Goal: Task Accomplishment & Management: Manage account settings

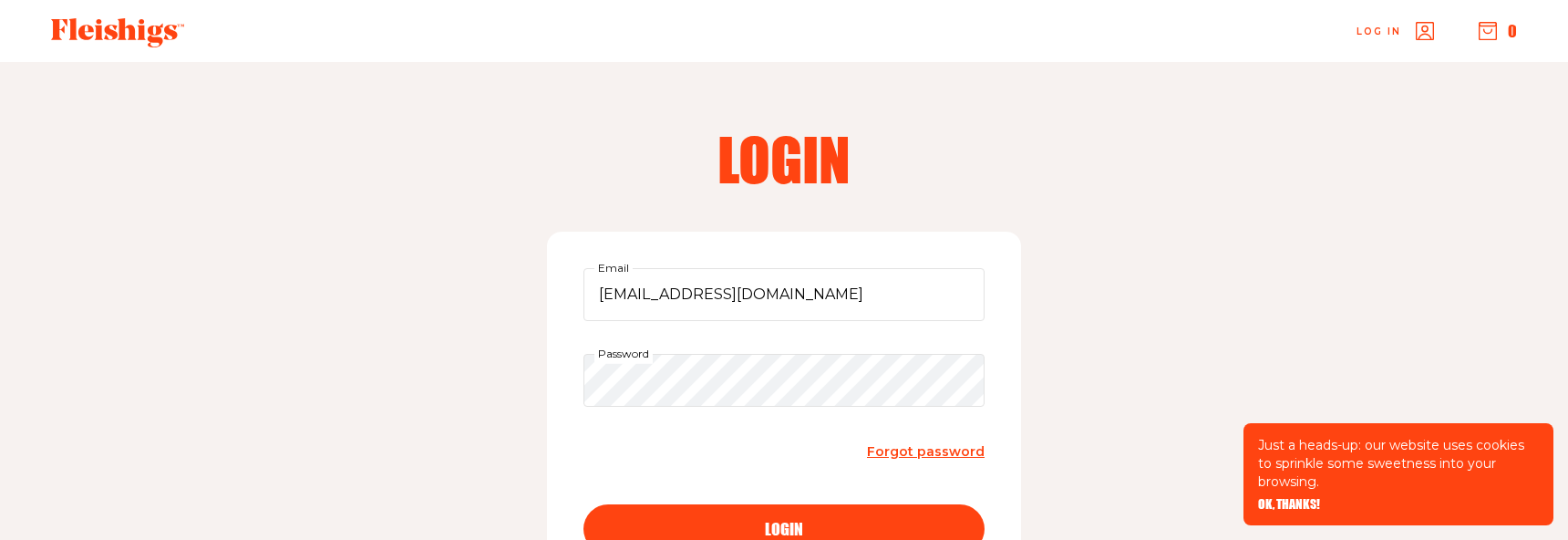
type input "[EMAIL_ADDRESS][DOMAIN_NAME]"
click at [784, 528] on button "login" at bounding box center [784, 529] width 401 height 49
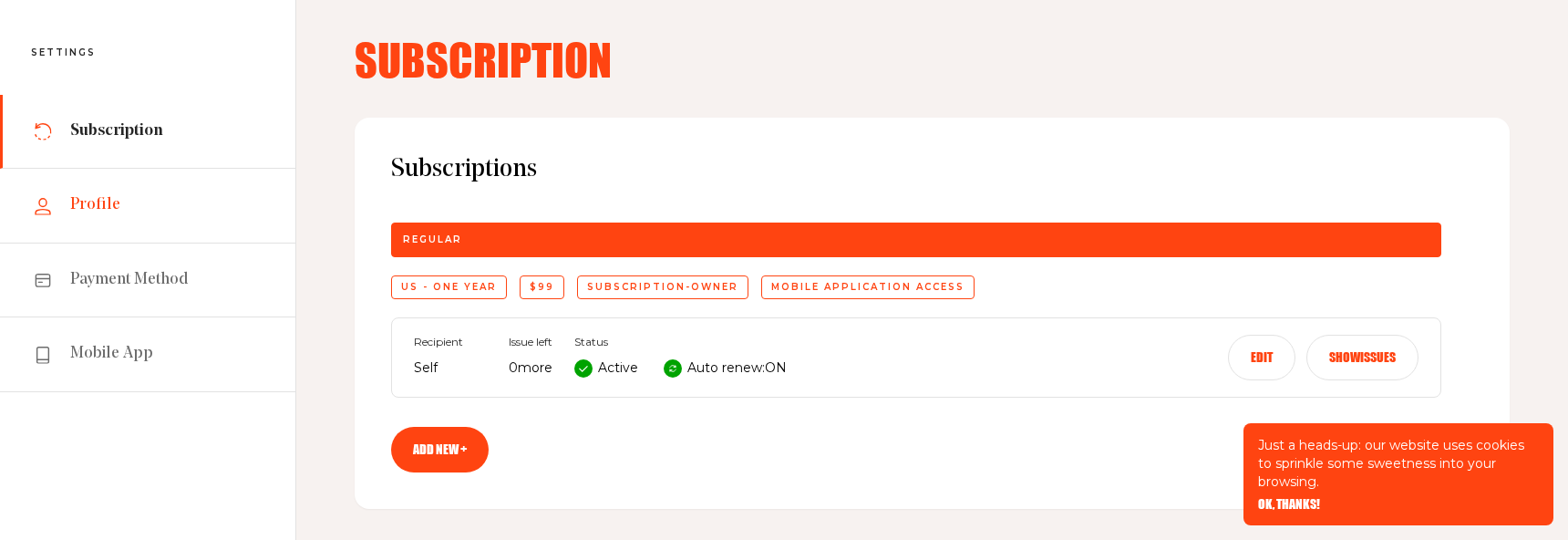
scroll to position [79, 1]
click at [95, 197] on span "Profile" at bounding box center [95, 205] width 50 height 22
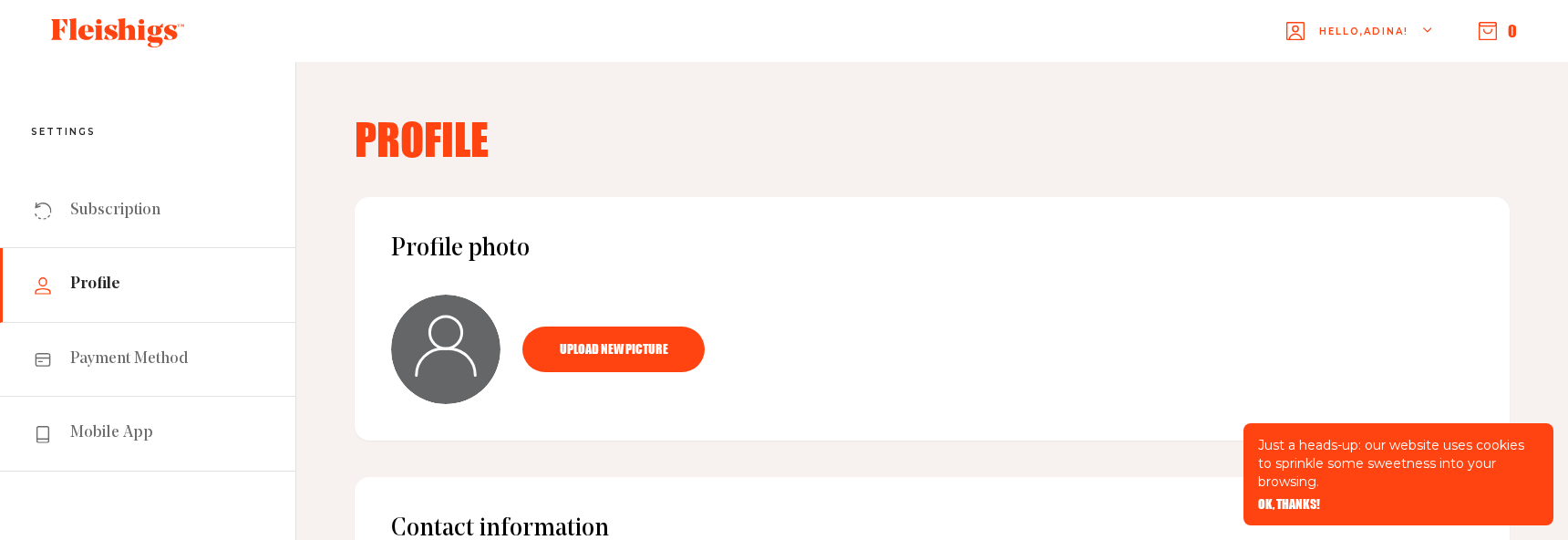
click at [1483, 26] on use "button" at bounding box center [1488, 31] width 17 height 17
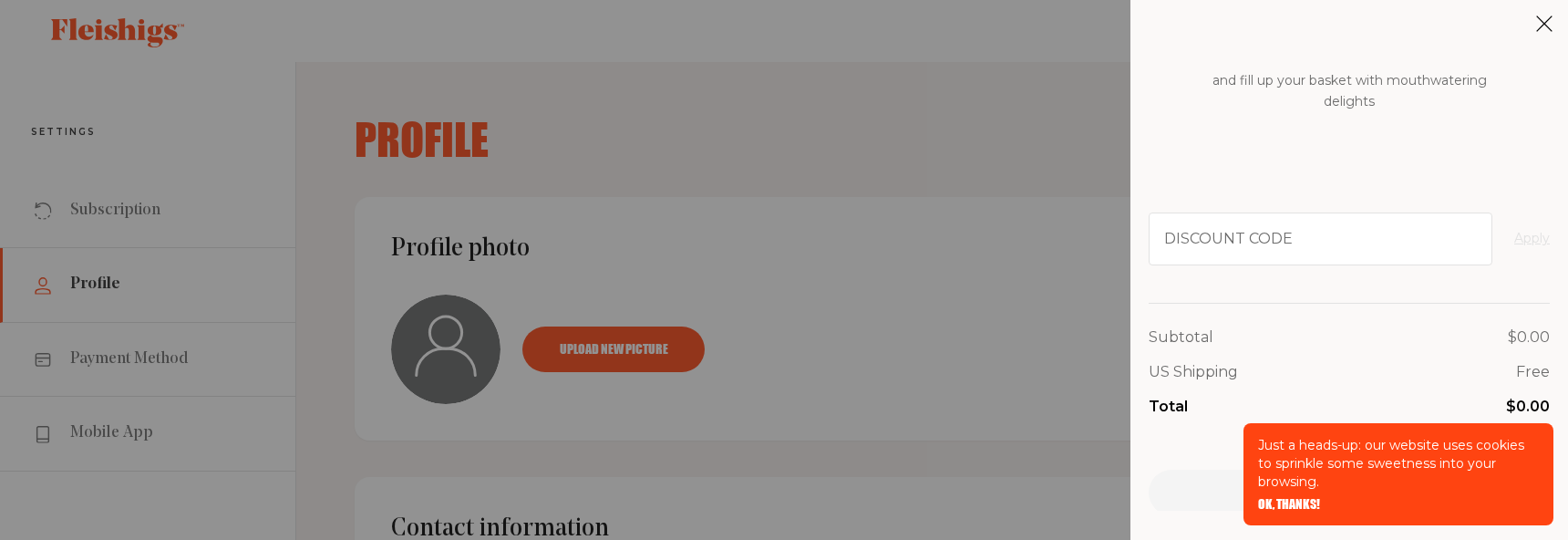
scroll to position [160, 0]
click at [176, 115] on div "My Cart Your cart is empty Start exploring our delicious kosher food products a…" at bounding box center [784, 270] width 1568 height 540
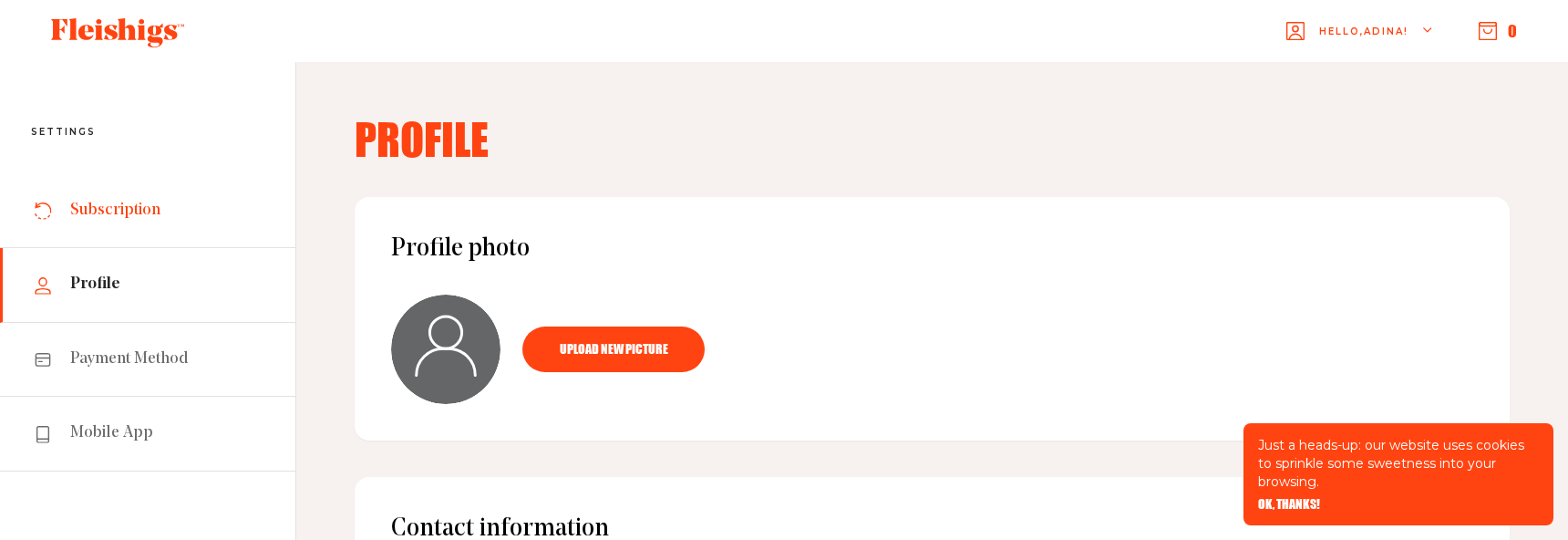
click at [102, 214] on span "Subscription" at bounding box center [116, 210] width 90 height 22
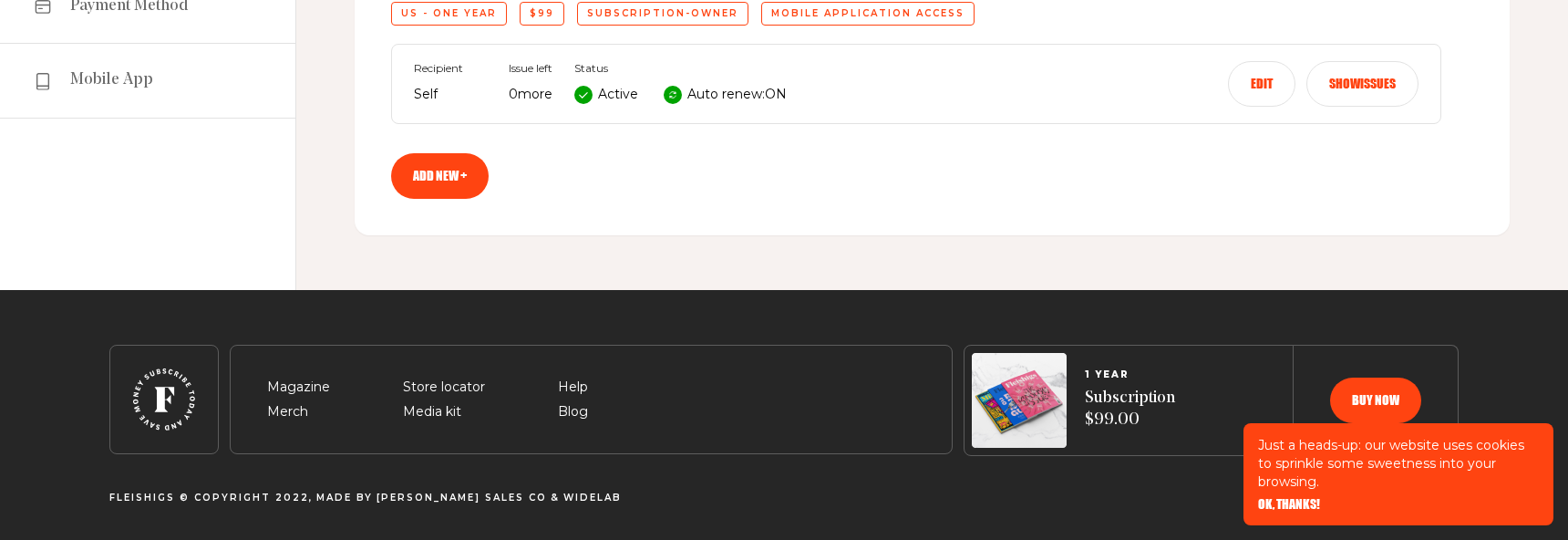
scroll to position [353, 0]
click at [1351, 84] on button "Show issues" at bounding box center [1362, 84] width 112 height 45
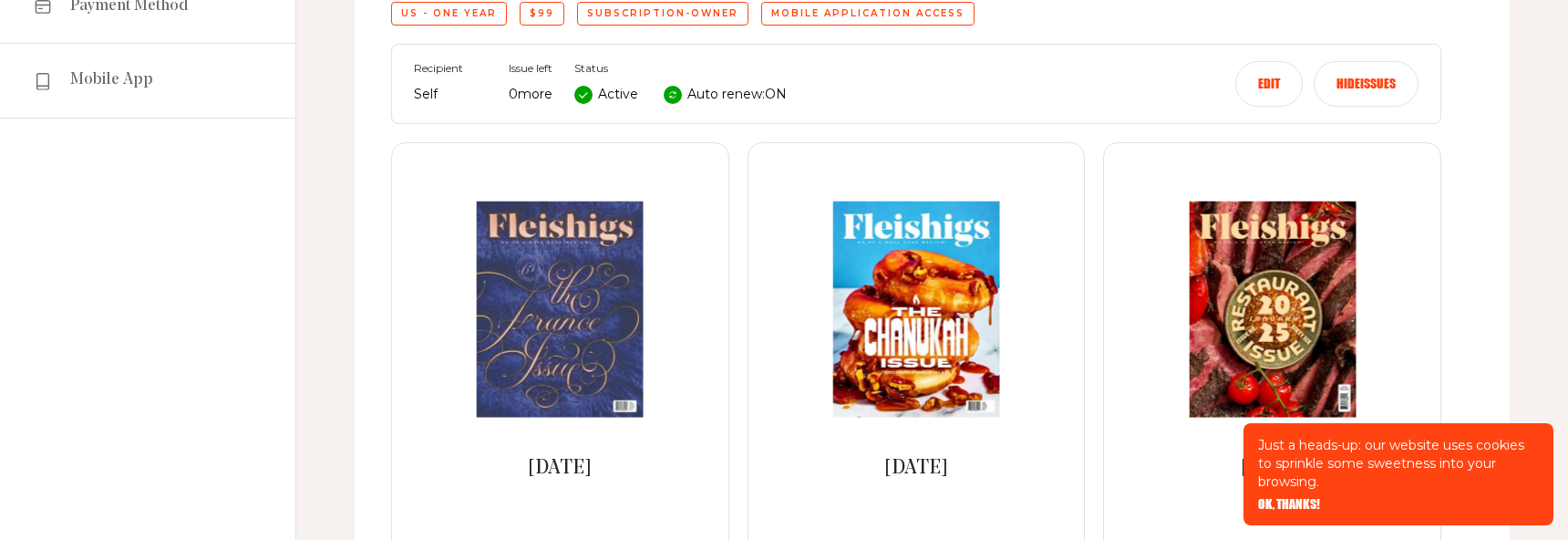
click at [1259, 80] on button "Edit" at bounding box center [1269, 84] width 68 height 45
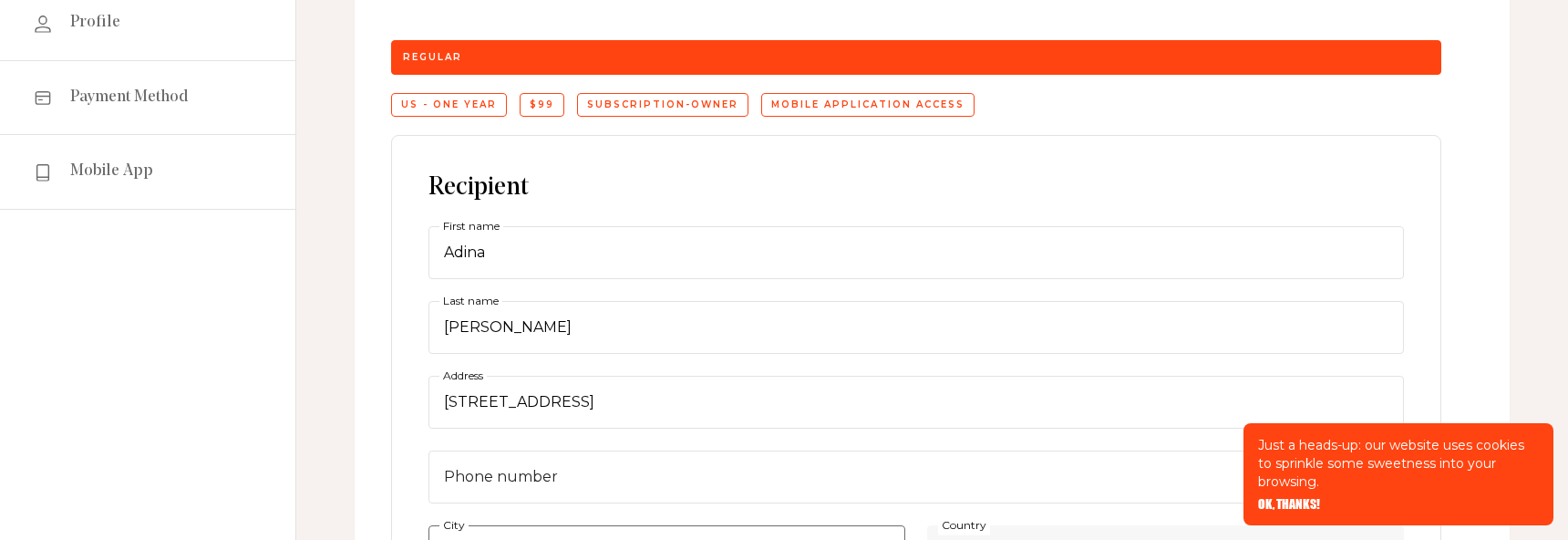
scroll to position [262, 0]
click at [651, 409] on input "[STREET_ADDRESS]" at bounding box center [917, 403] width 976 height 53
drag, startPoint x: 545, startPoint y: 397, endPoint x: 611, endPoint y: 396, distance: 66.0
click at [545, 397] on input "[STREET_ADDRESS]" at bounding box center [917, 403] width 976 height 53
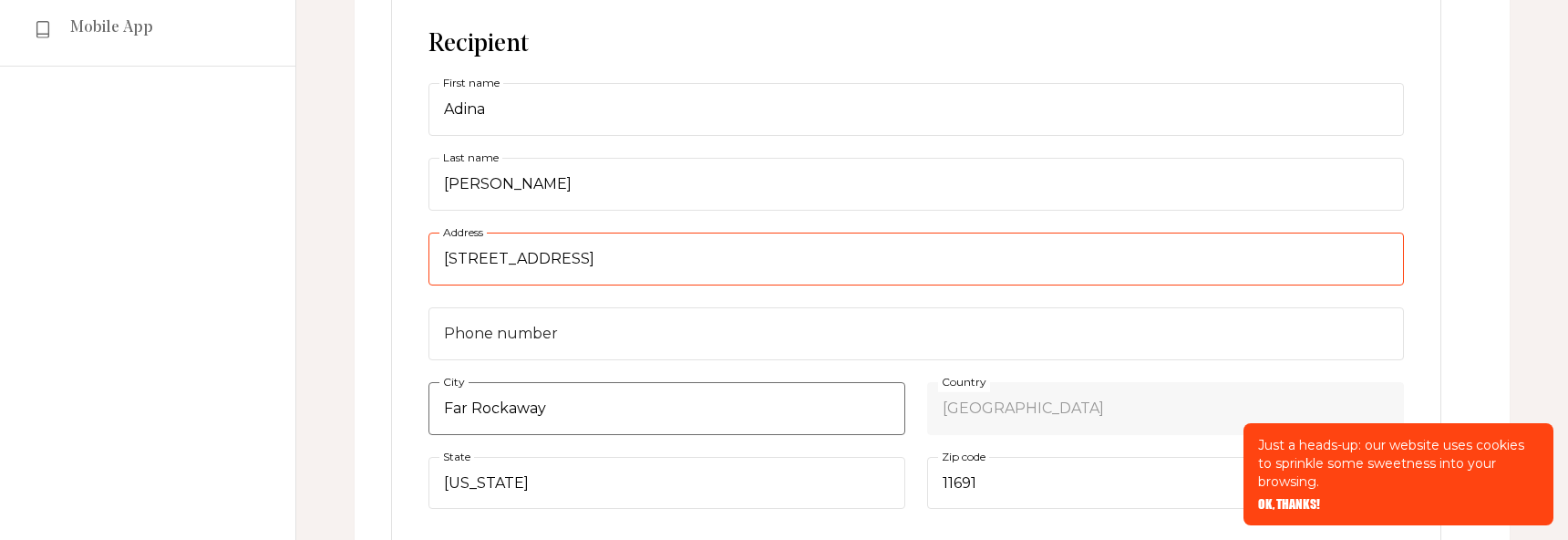
scroll to position [408, 0]
type input "[STREET_ADDRESS]"
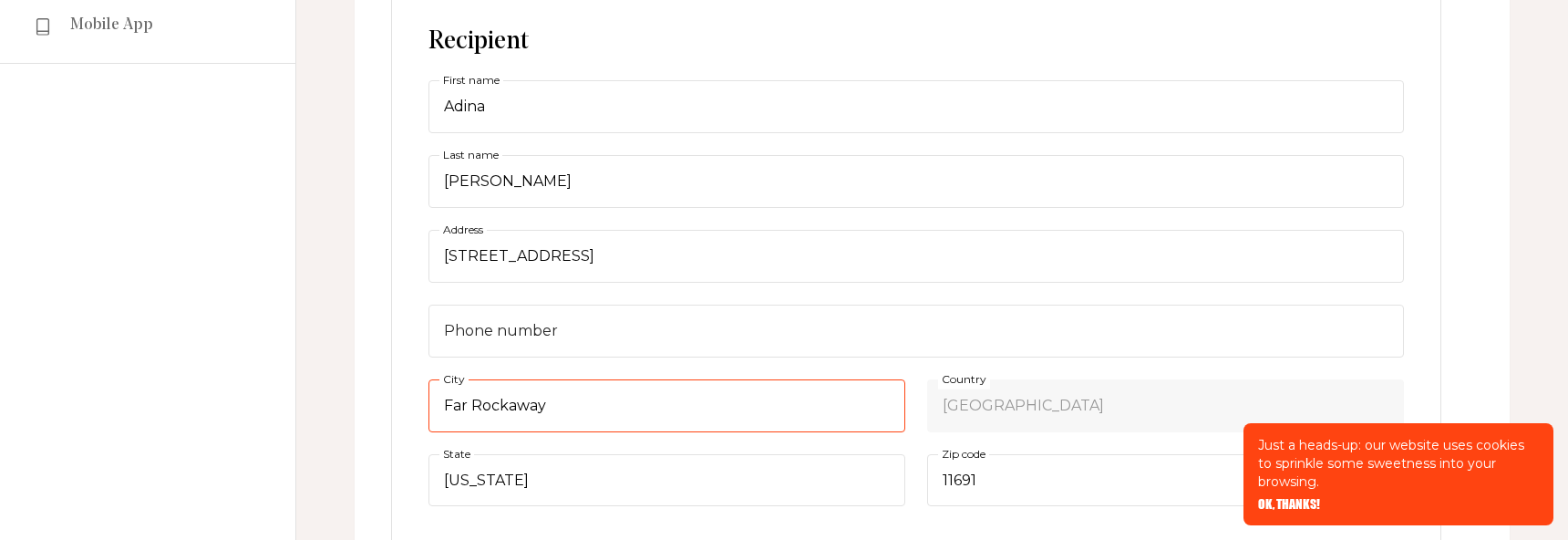
click at [613, 407] on input "Far Rockaway" at bounding box center [666, 405] width 477 height 53
click at [613, 408] on input "Far Rockaway" at bounding box center [666, 405] width 477 height 53
paste input ", [GEOGRAPHIC_DATA]"
click at [548, 399] on input ", [GEOGRAPHIC_DATA]" at bounding box center [666, 405] width 477 height 53
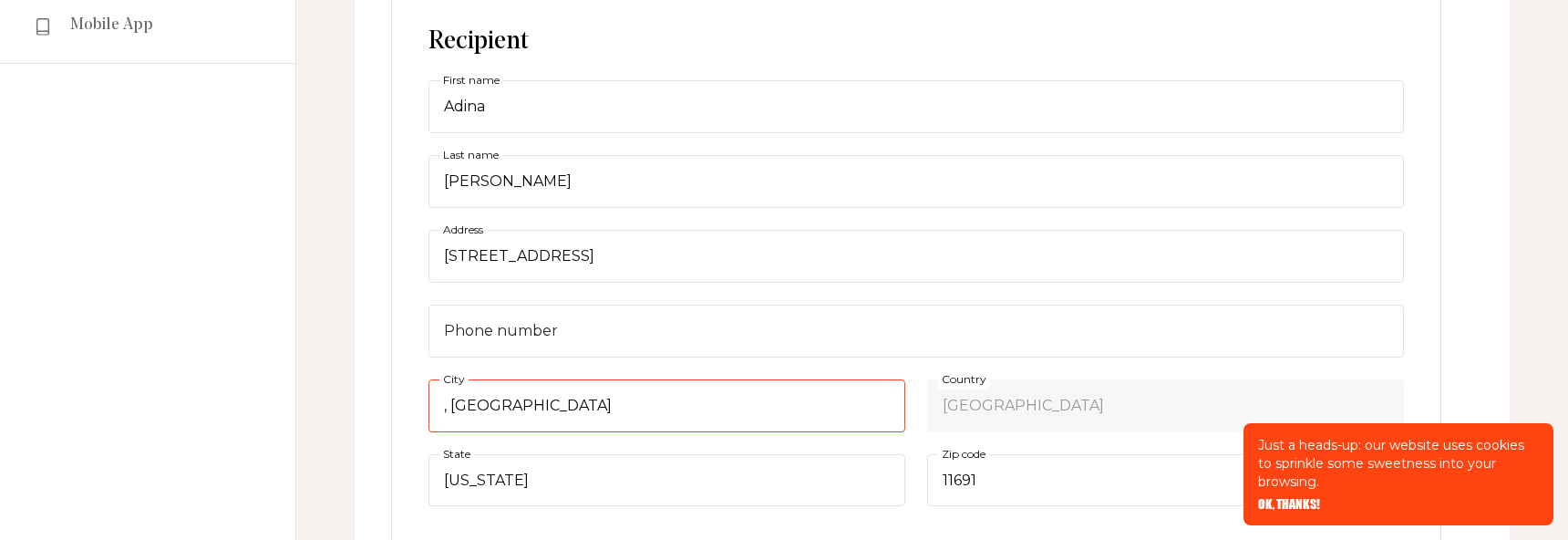
scroll to position [408, 0]
type input "Valley Stream"
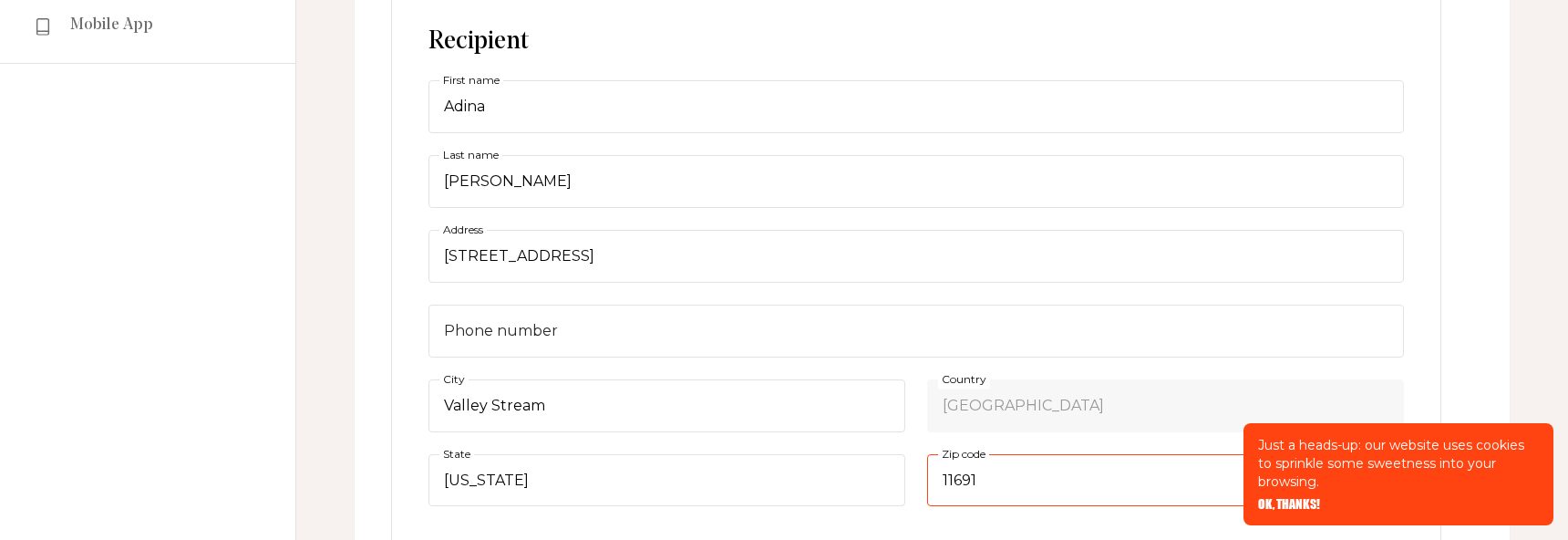
click at [1064, 484] on input "11691" at bounding box center [1165, 481] width 477 height 53
paste input ", NY 11581"
type input "11581"
click at [1474, 350] on div "Subscriptions Regular US - One Year $99 subscription-owner Mobile application a…" at bounding box center [932, 408] width 1155 height 1239
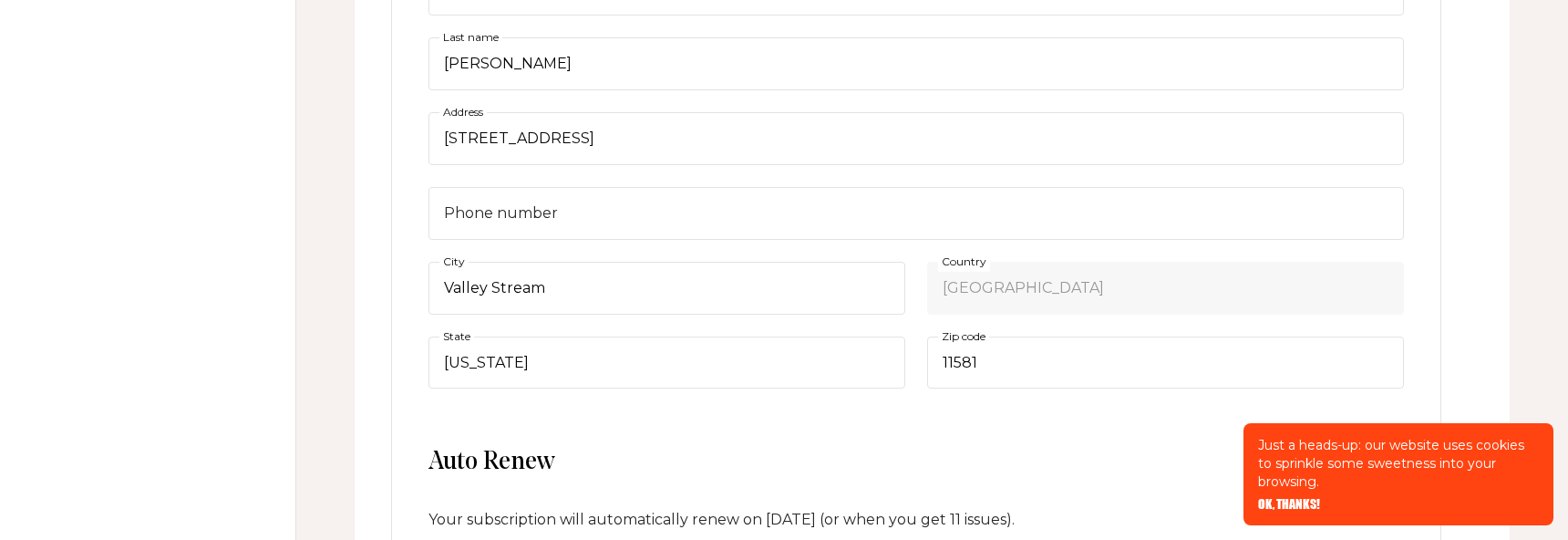
scroll to position [607, 0]
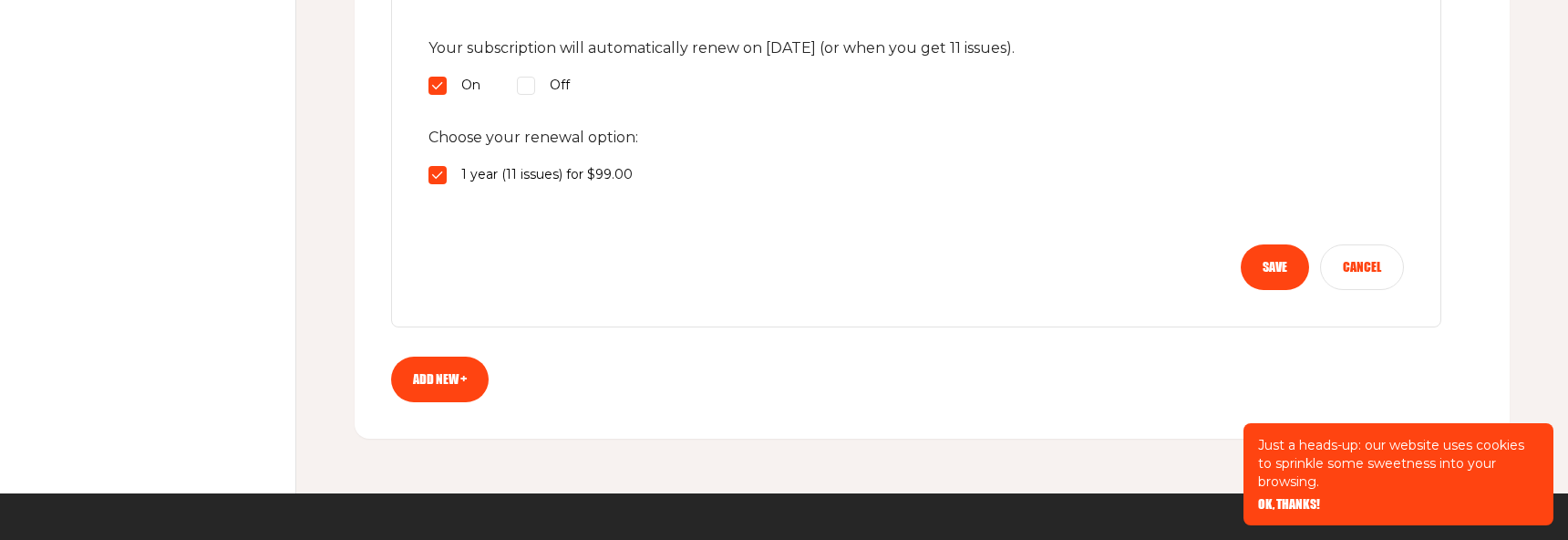
click at [1263, 267] on button "Save" at bounding box center [1275, 267] width 69 height 45
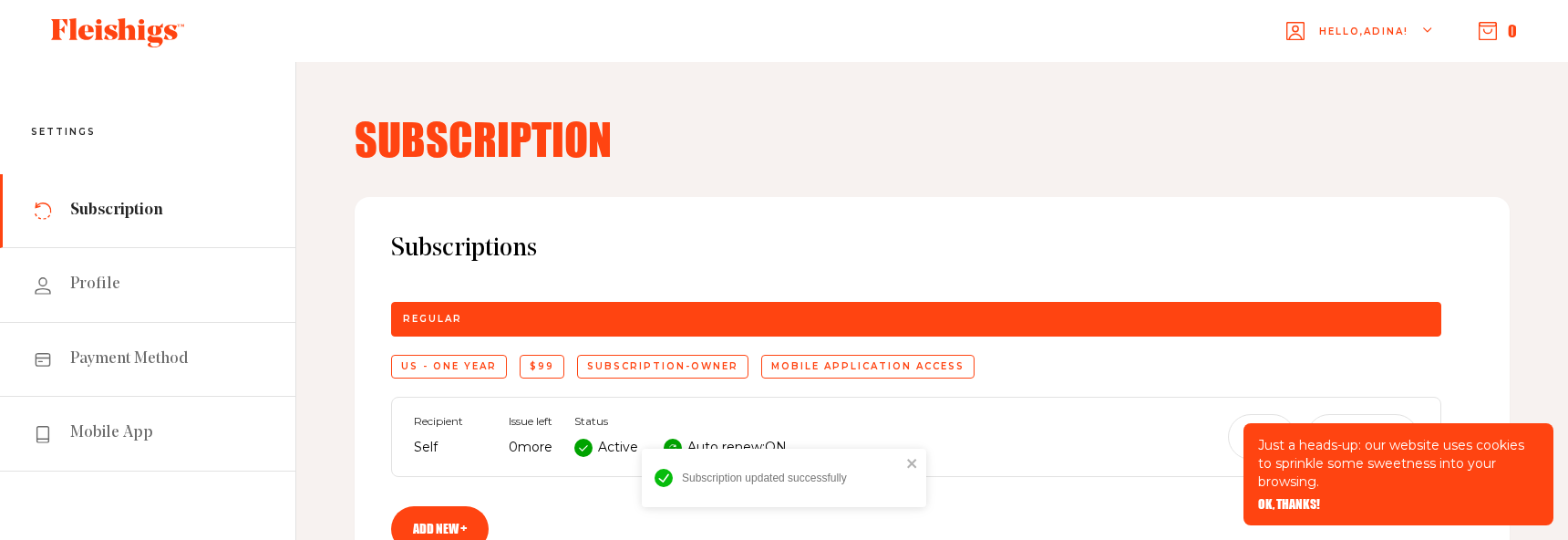
scroll to position [0, 0]
click at [1383, 38] on span "Hello, [PERSON_NAME] !" at bounding box center [1363, 46] width 89 height 43
click at [1346, 116] on span "My Account" at bounding box center [1366, 116] width 102 height 20
